Goal: Find specific page/section: Find specific page/section

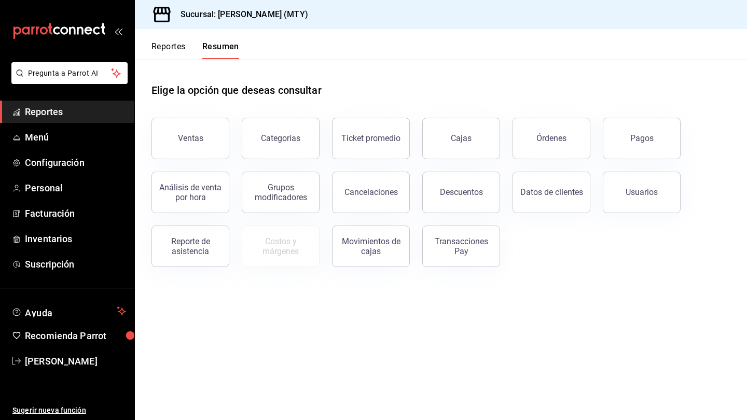
click at [472, 71] on div "Elige la opción que deseas consultar" at bounding box center [441, 82] width 579 height 46
drag, startPoint x: 472, startPoint y: 71, endPoint x: 226, endPoint y: 45, distance: 247.9
click at [226, 45] on div "Reportes Resumen Elige la opción que deseas consultar Ventas Categorías Ticket …" at bounding box center [441, 224] width 612 height 391
click at [226, 45] on button "Resumen" at bounding box center [222, 51] width 36 height 18
